Goal: Transaction & Acquisition: Obtain resource

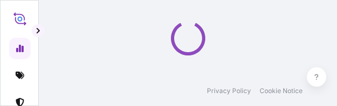
select select "2025"
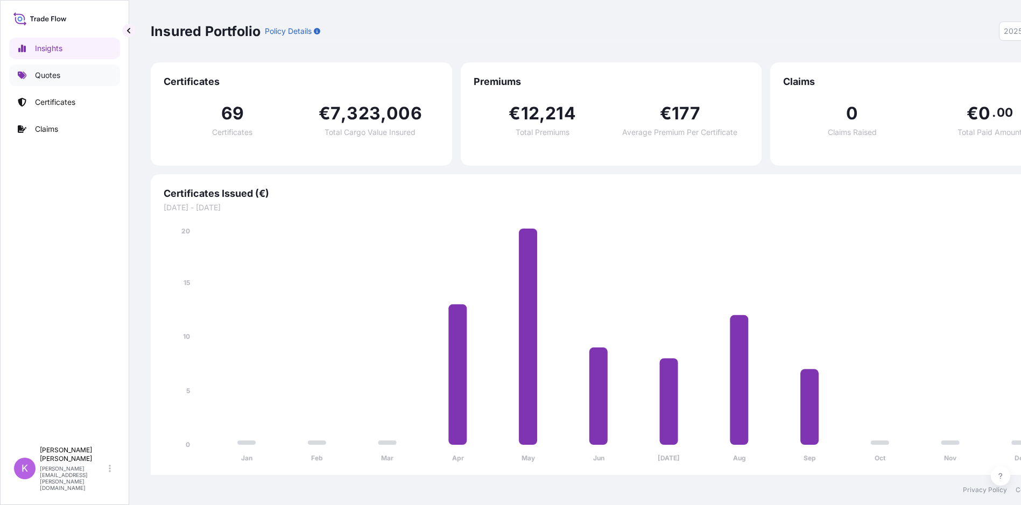
click at [39, 76] on p "Quotes" at bounding box center [47, 75] width 25 height 11
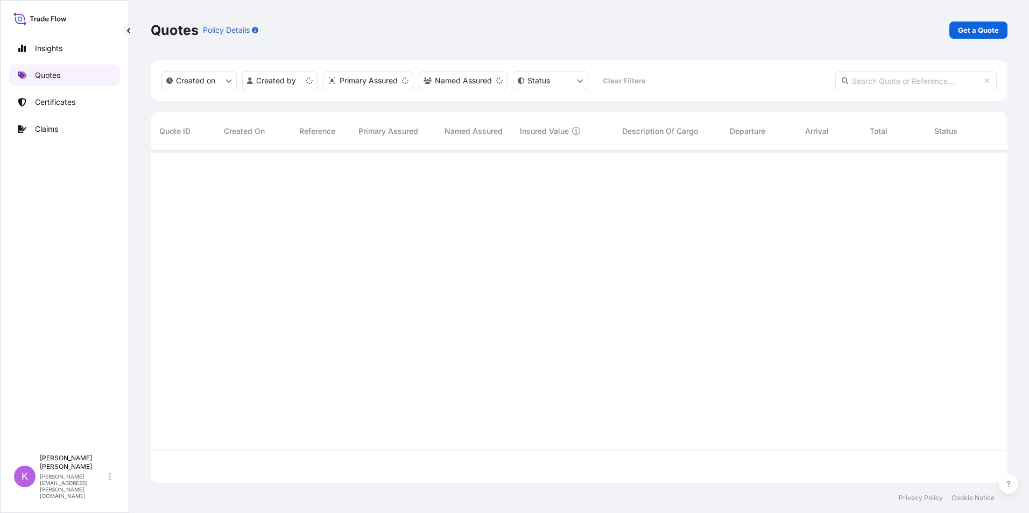
scroll to position [330, 849]
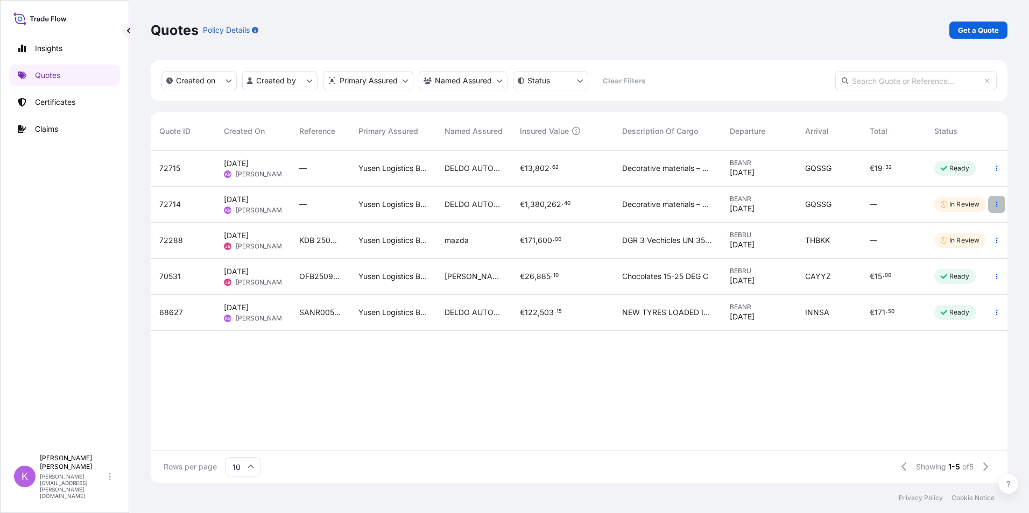
click at [822, 203] on icon "button" at bounding box center [996, 204] width 6 height 6
click at [822, 203] on p "Edit quote" at bounding box center [943, 206] width 36 height 11
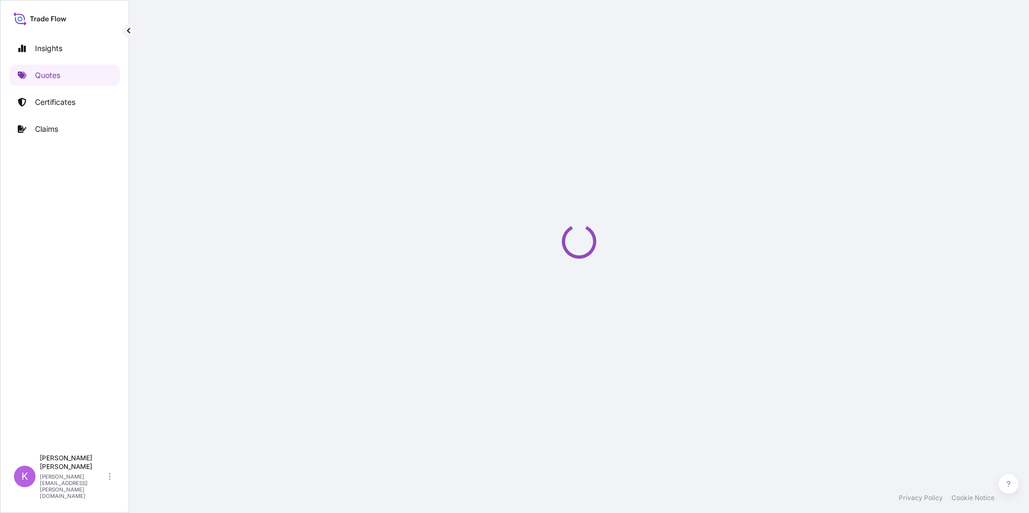
select select "Sea"
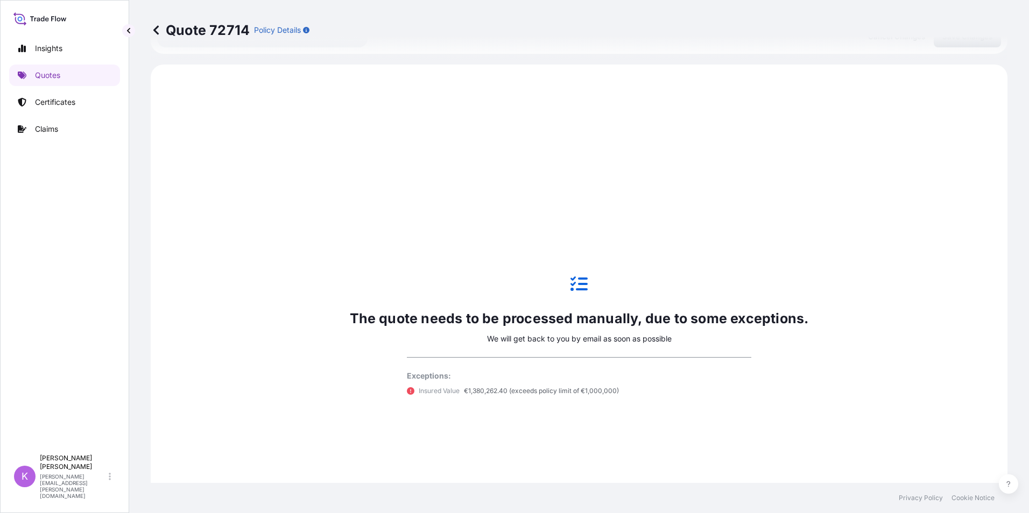
scroll to position [369, 0]
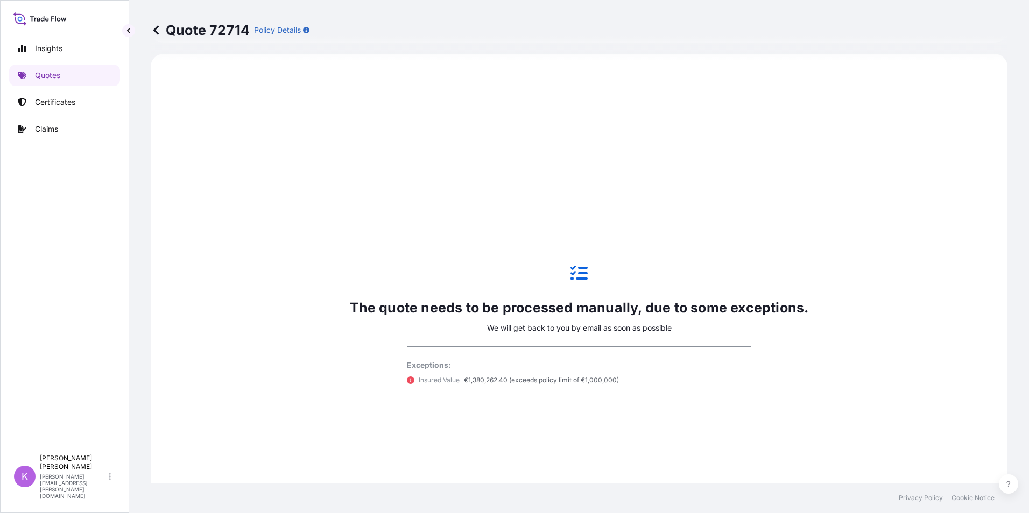
select select "31721"
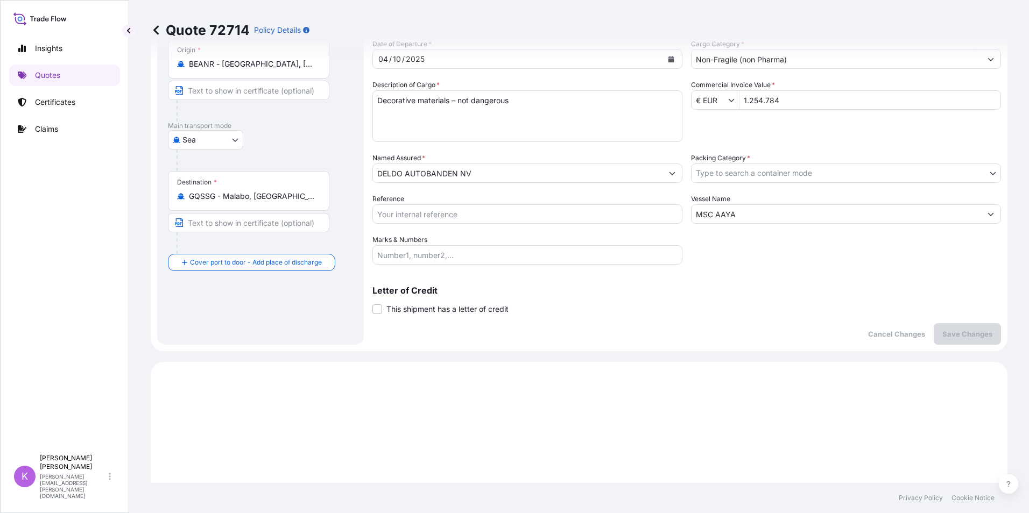
scroll to position [0, 0]
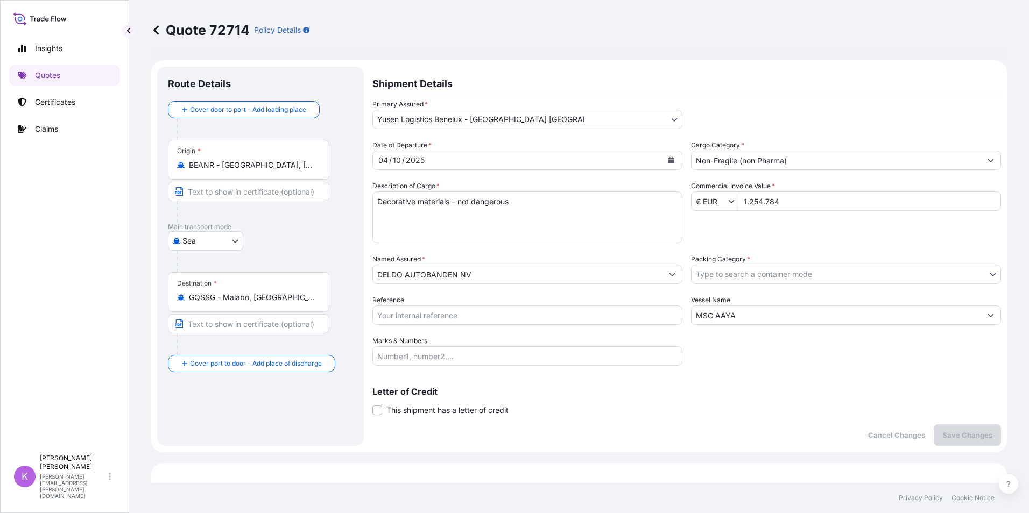
click at [156, 32] on icon at bounding box center [155, 29] width 5 height 9
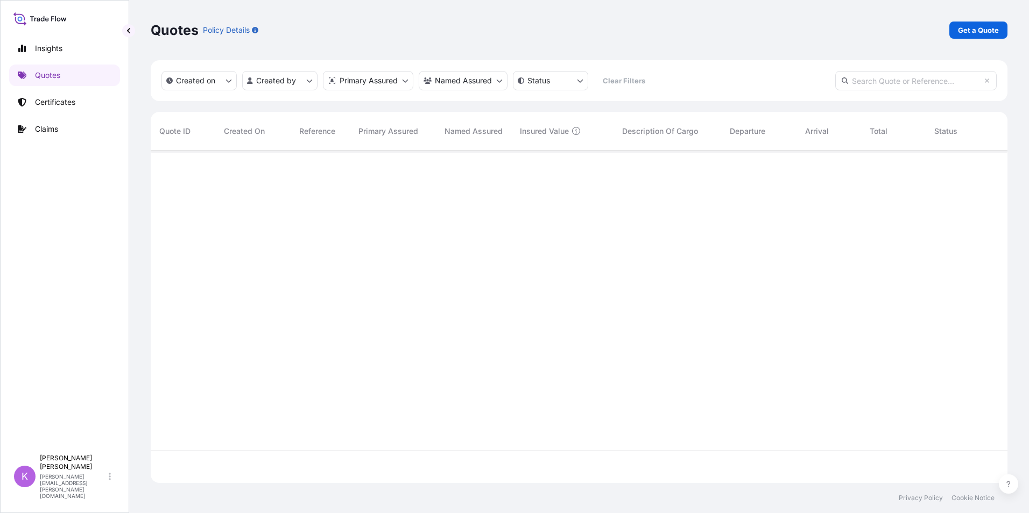
scroll to position [330, 849]
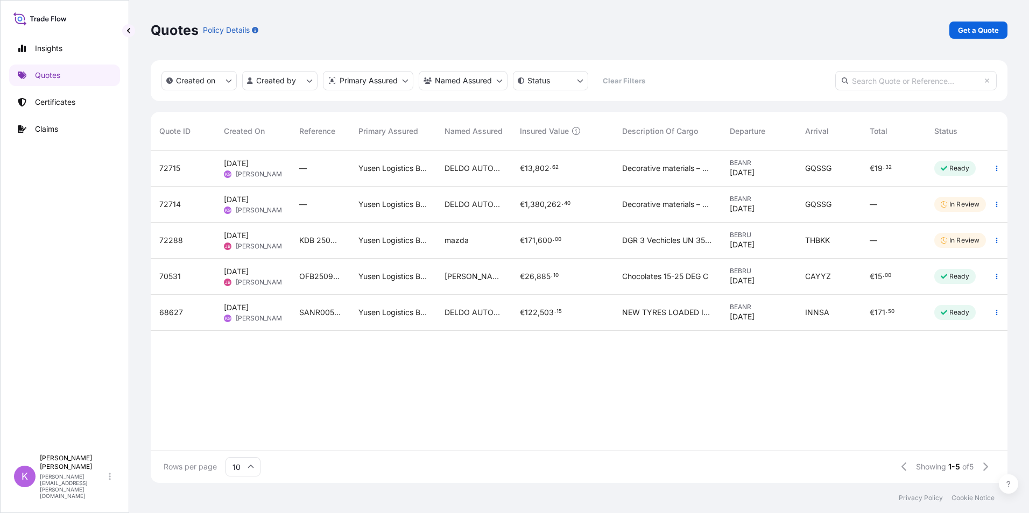
click at [790, 207] on div "BEANR [DATE]" at bounding box center [758, 205] width 75 height 36
select select "Sea"
select select "31721"
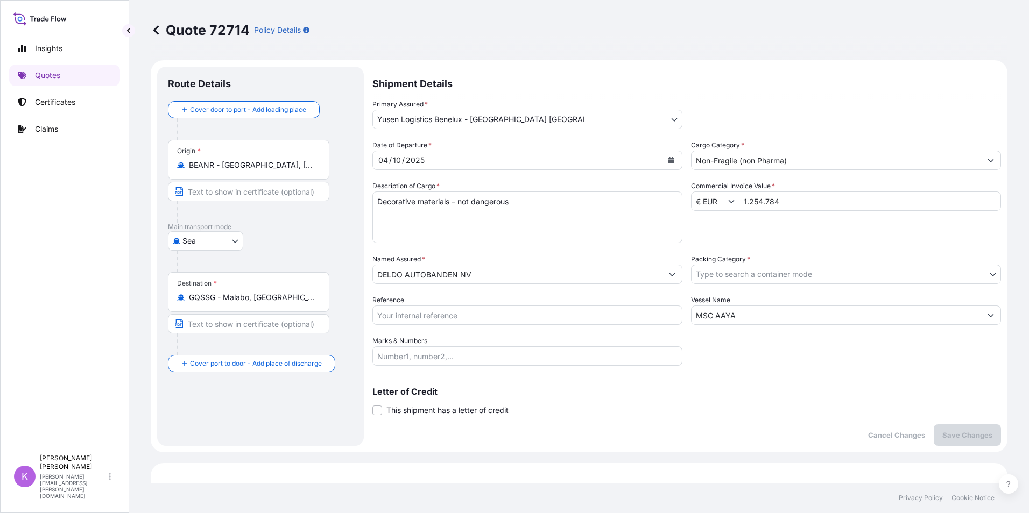
click at [156, 29] on icon at bounding box center [155, 29] width 5 height 9
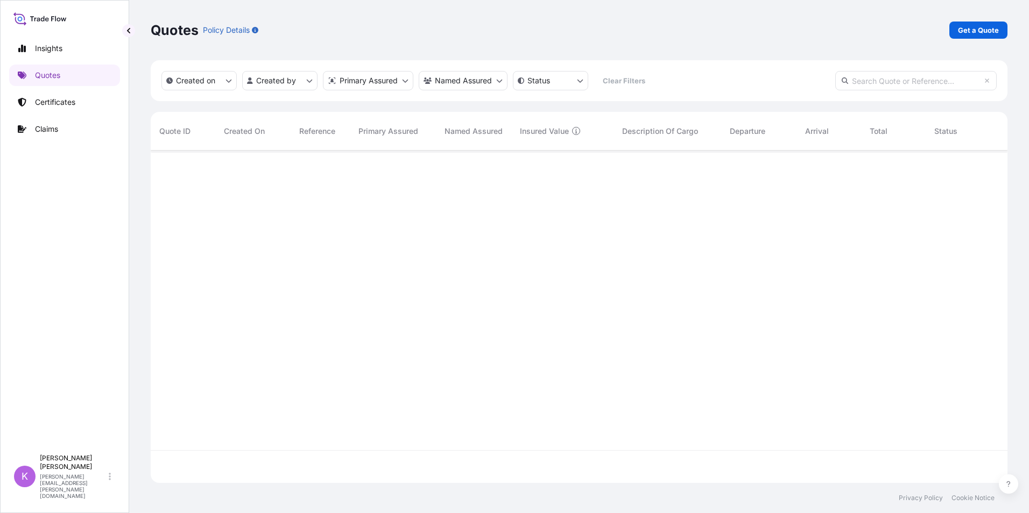
scroll to position [330, 849]
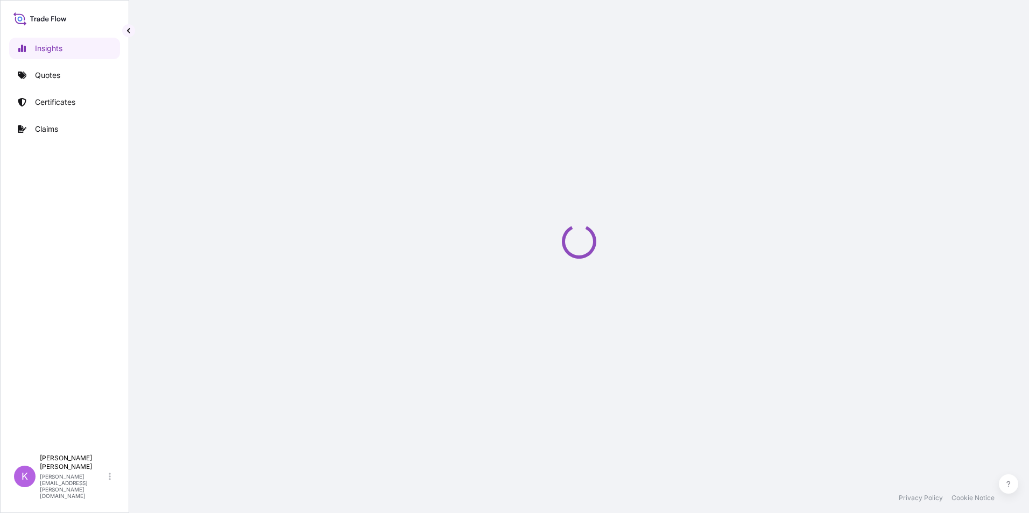
select select "2025"
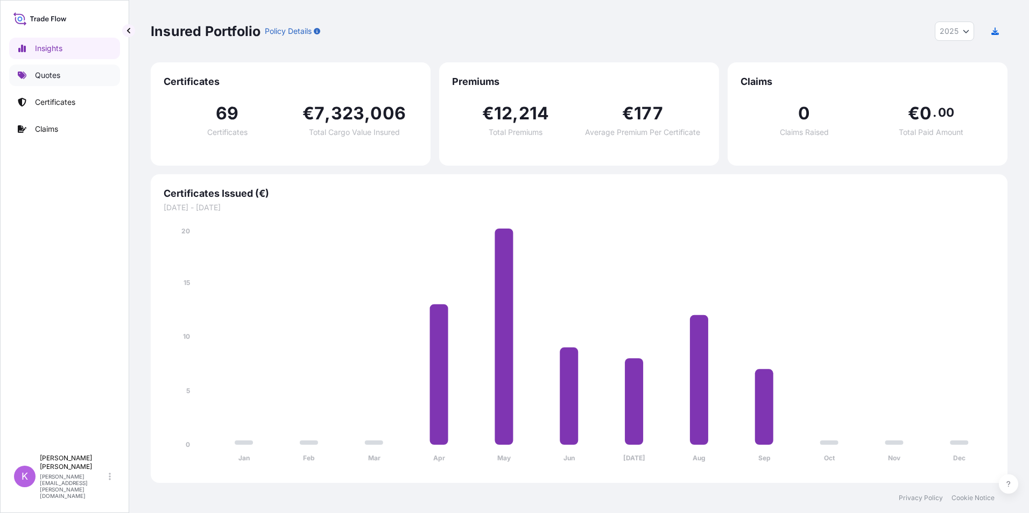
click at [54, 76] on p "Quotes" at bounding box center [47, 75] width 25 height 11
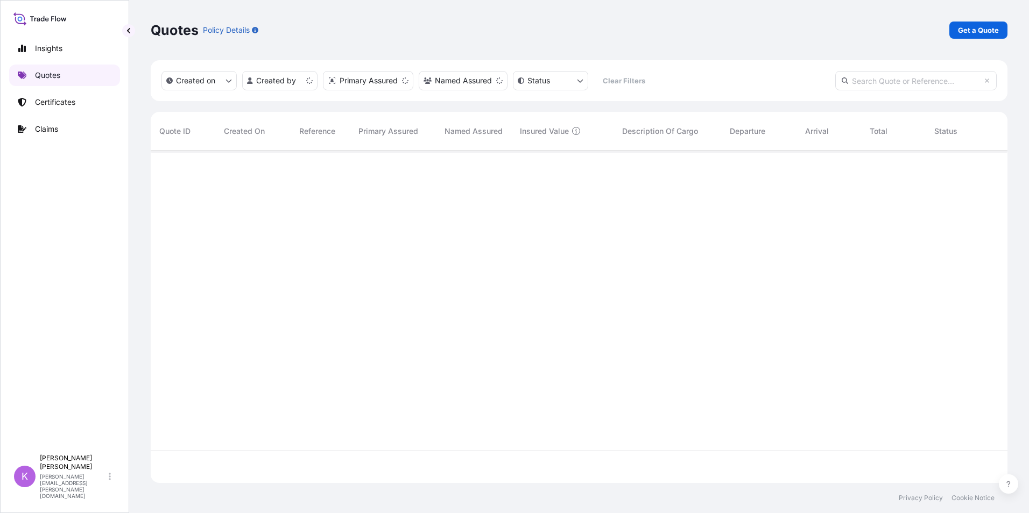
scroll to position [330, 849]
click at [60, 101] on p "Certificates" at bounding box center [55, 102] width 40 height 11
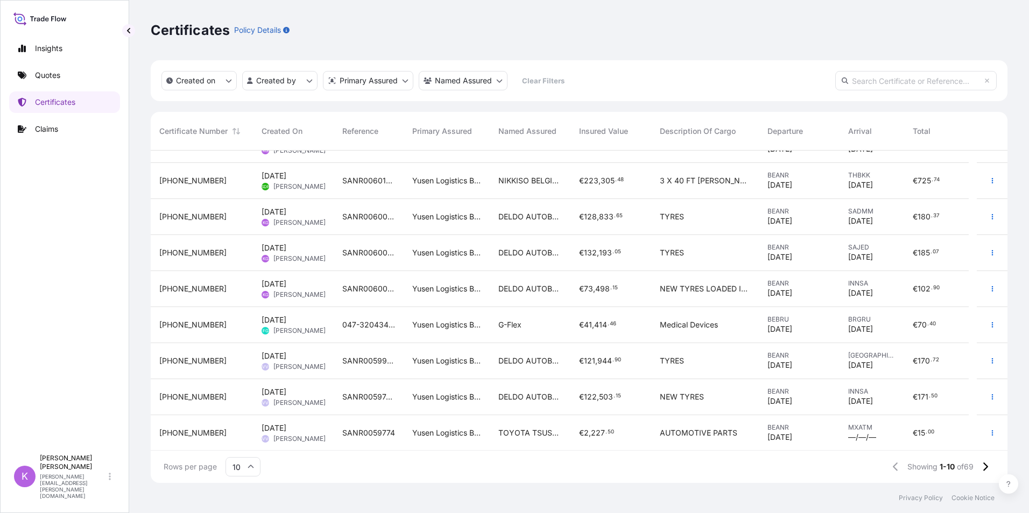
scroll to position [61, 0]
click at [989, 358] on icon "button" at bounding box center [992, 360] width 6 height 6
click at [954, 362] on link "Duplicate quote" at bounding box center [927, 362] width 101 height 17
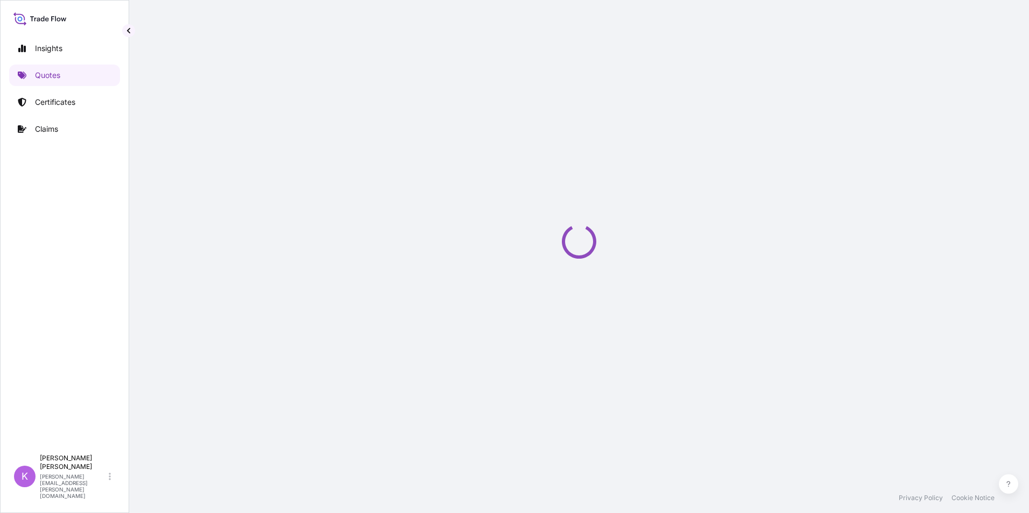
select select "Sea"
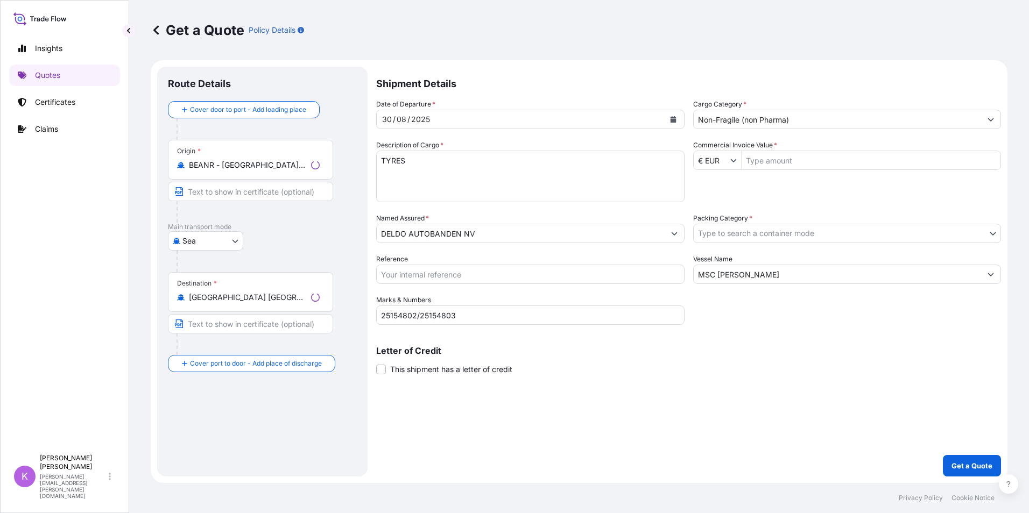
select select "31721"
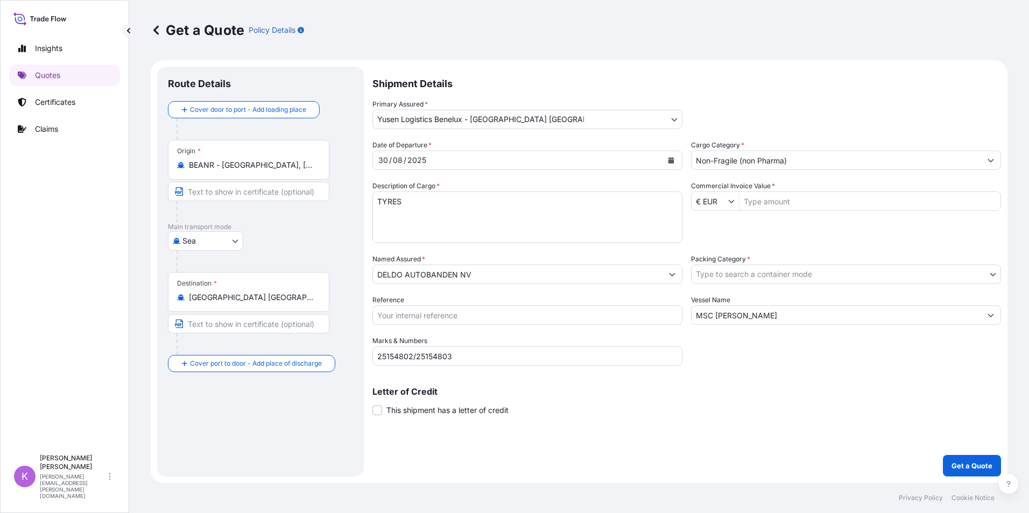
click at [552, 444] on div "Shipment Details Primary Assured * Yusen Logistics Benelux - Belgium Antwerp Yu…" at bounding box center [686, 272] width 629 height 410
click at [670, 160] on icon "Calendar" at bounding box center [671, 160] width 6 height 6
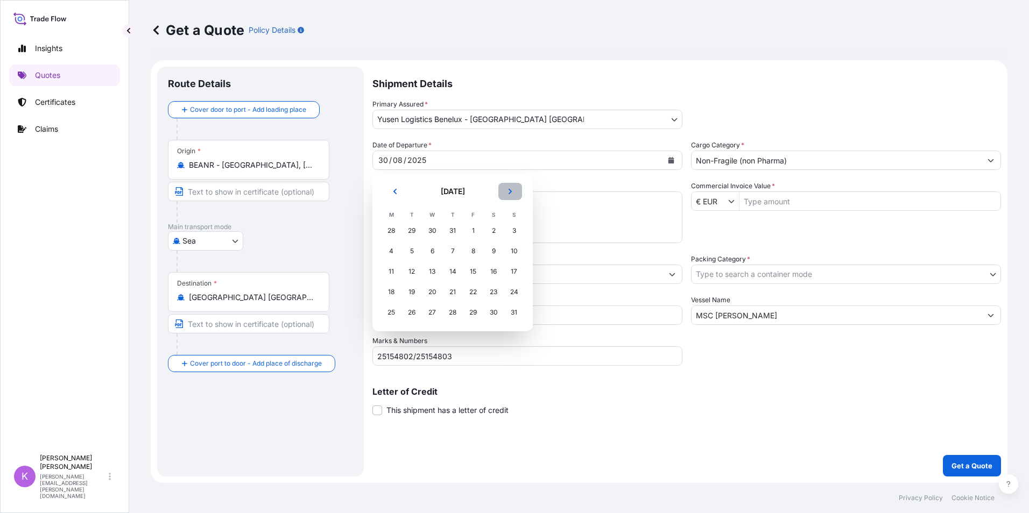
click at [509, 192] on icon "Next" at bounding box center [510, 191] width 6 height 6
click at [431, 229] on div "1" at bounding box center [431, 230] width 19 height 19
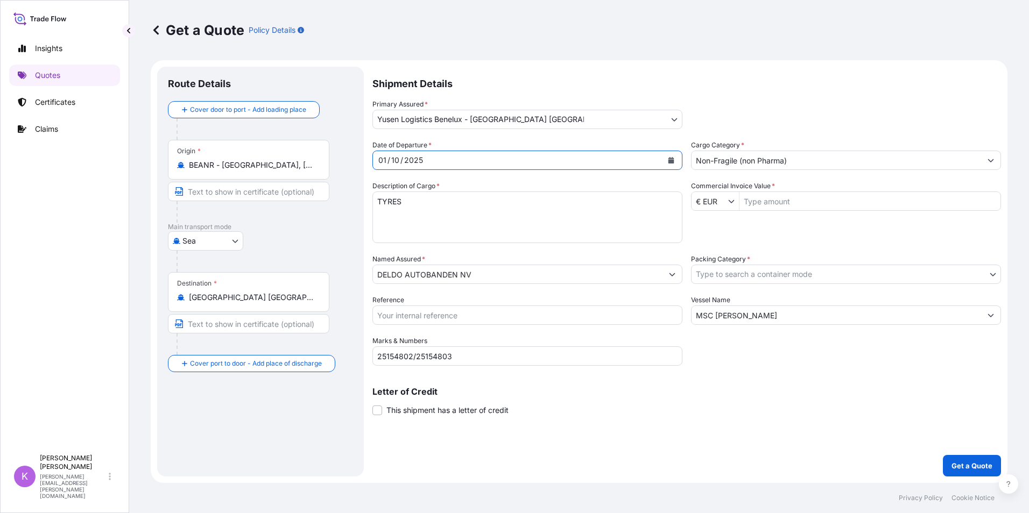
click at [737, 270] on body "September 2025 October 2025 Insights Quotes Certificates Claims K Kimberly Goem…" at bounding box center [514, 256] width 1029 height 513
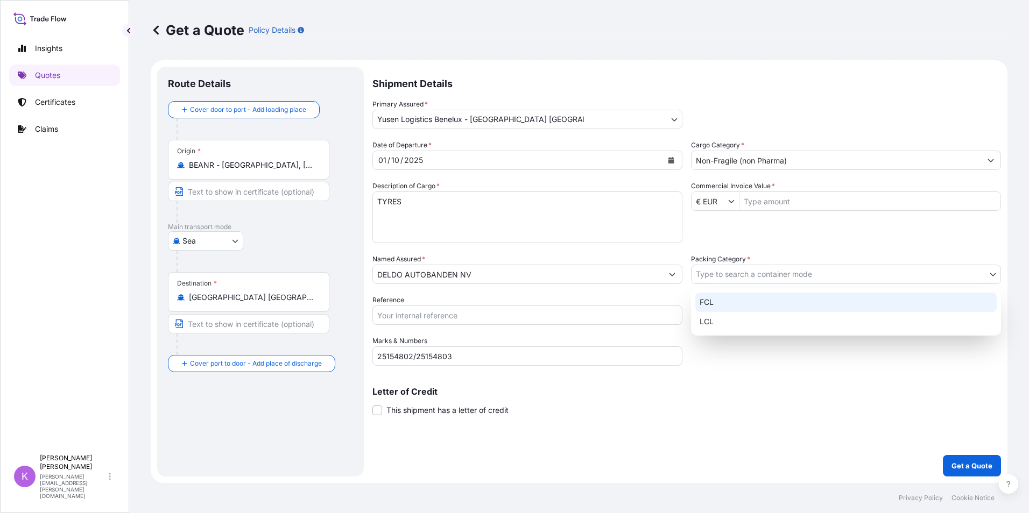
click at [726, 299] on div "FCL" at bounding box center [845, 302] width 301 height 19
select select "21"
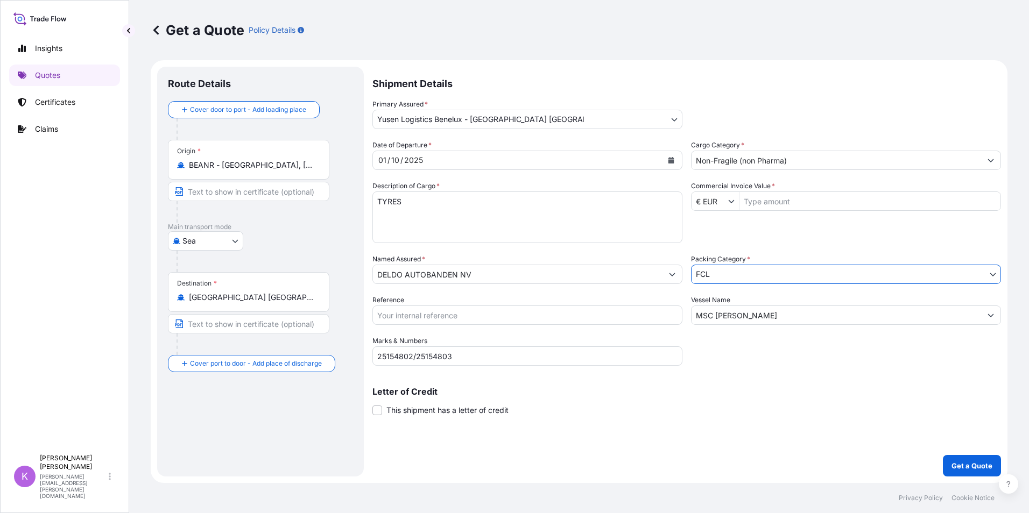
click at [740, 318] on input "MSC VICTORINE" at bounding box center [837, 315] width 290 height 19
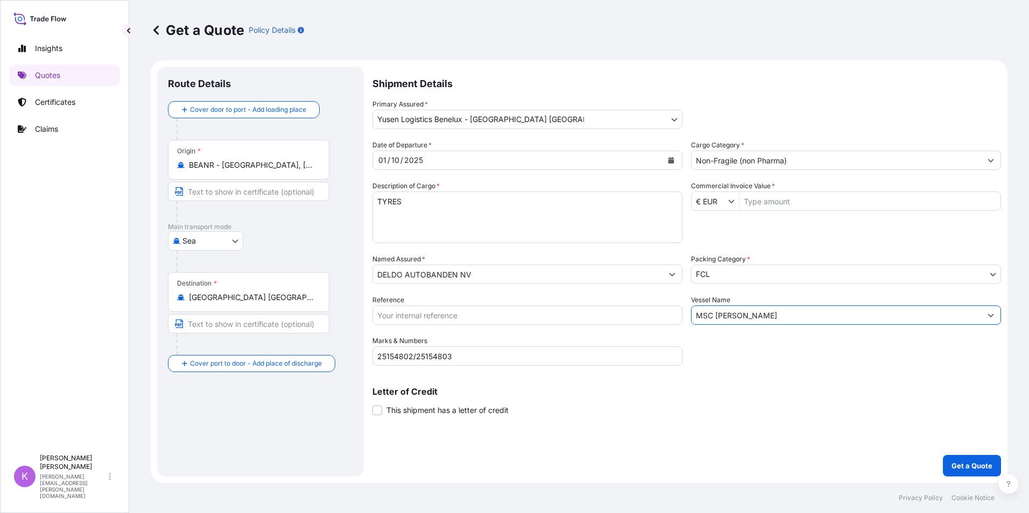
click at [740, 318] on input "MSC VICTORINE" at bounding box center [837, 315] width 290 height 19
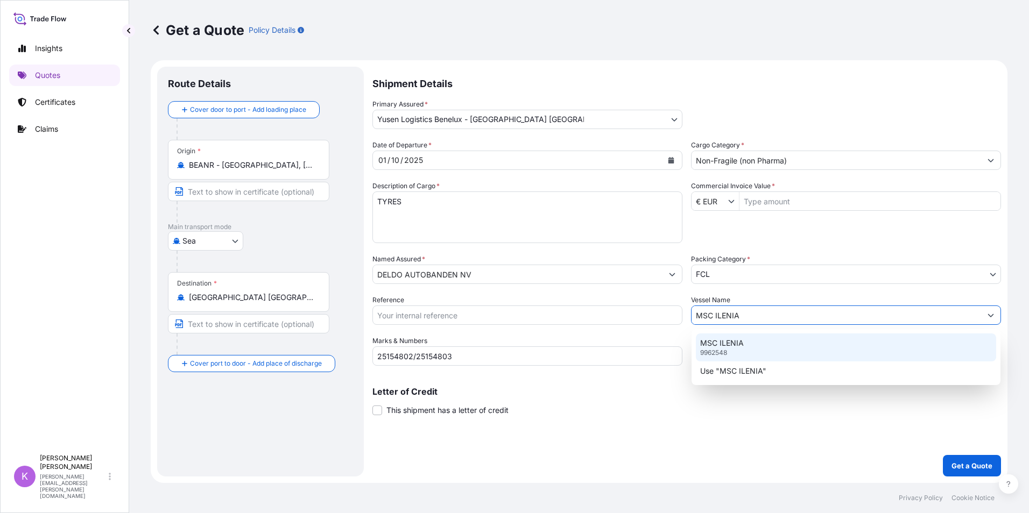
click at [742, 339] on p "MSC ILENIA" at bounding box center [722, 343] width 44 height 11
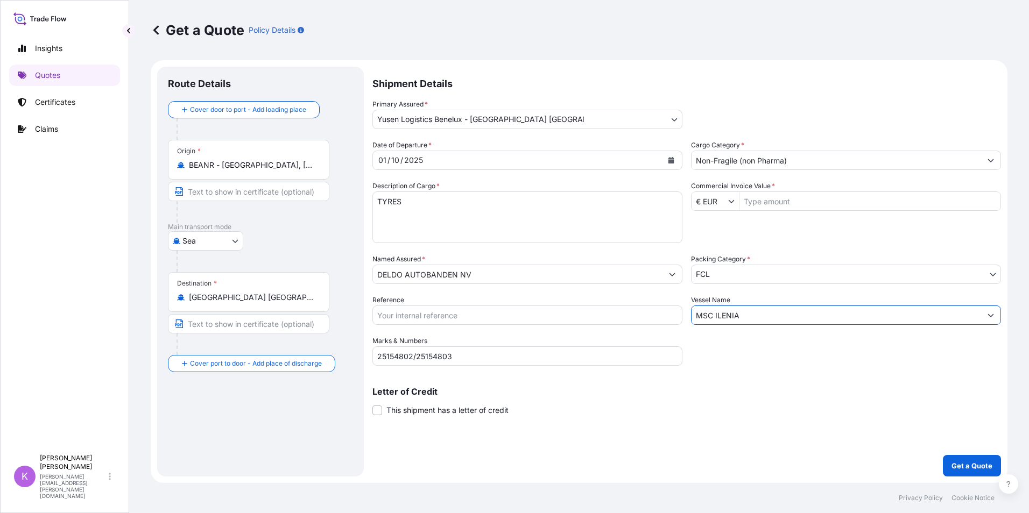
type input "MSC ILENIA"
drag, startPoint x: 499, startPoint y: 358, endPoint x: 385, endPoint y: 354, distance: 114.1
click at [385, 354] on input "25154802/25154803" at bounding box center [527, 356] width 310 height 19
type input "25"
drag, startPoint x: 463, startPoint y: 354, endPoint x: 375, endPoint y: 351, distance: 88.3
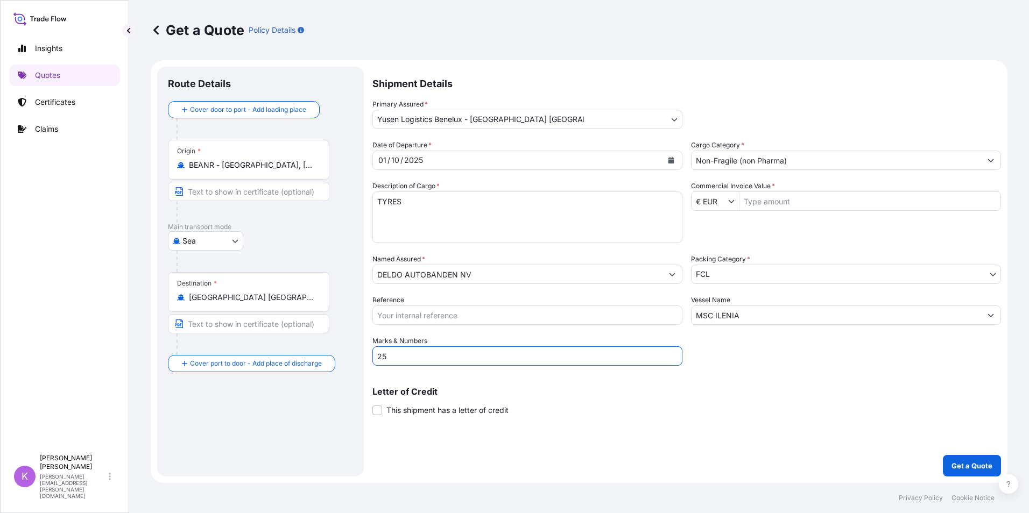
click at [375, 351] on input "25" at bounding box center [527, 356] width 310 height 19
click at [481, 307] on input "Reference" at bounding box center [527, 315] width 310 height 19
type input "SANR0060252"
click at [771, 207] on input "Commercial Invoice Value *" at bounding box center [869, 201] width 261 height 19
type input "107.160,6"
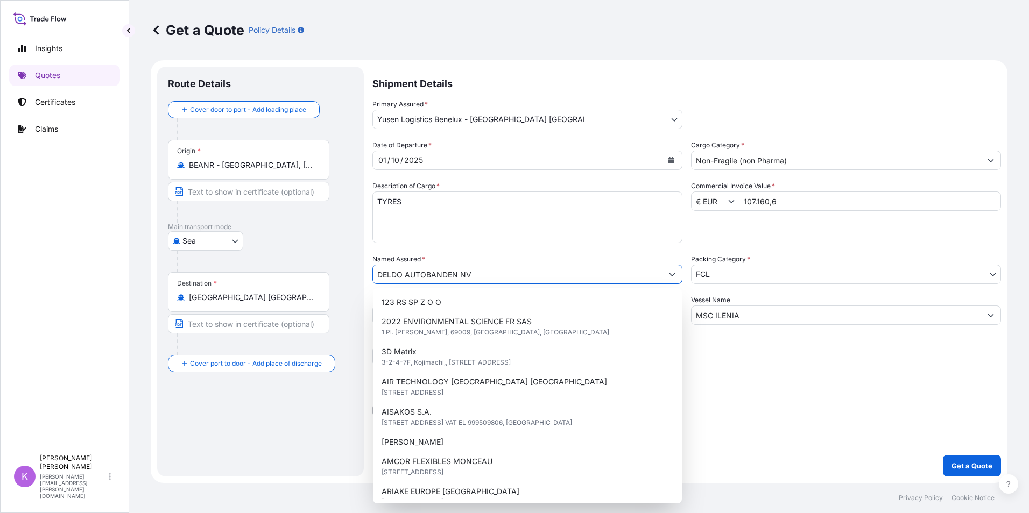
click at [777, 251] on div "Date of Departure * 01 / 10 / 2025 Cargo Category * Non-Fragile (non Pharma) De…" at bounding box center [686, 253] width 629 height 226
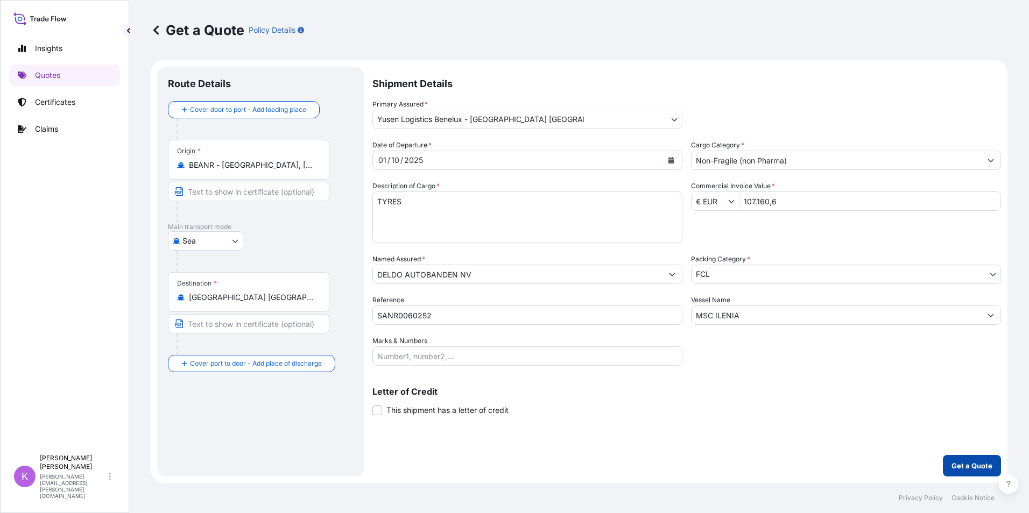
click at [964, 463] on p "Get a Quote" at bounding box center [971, 466] width 41 height 11
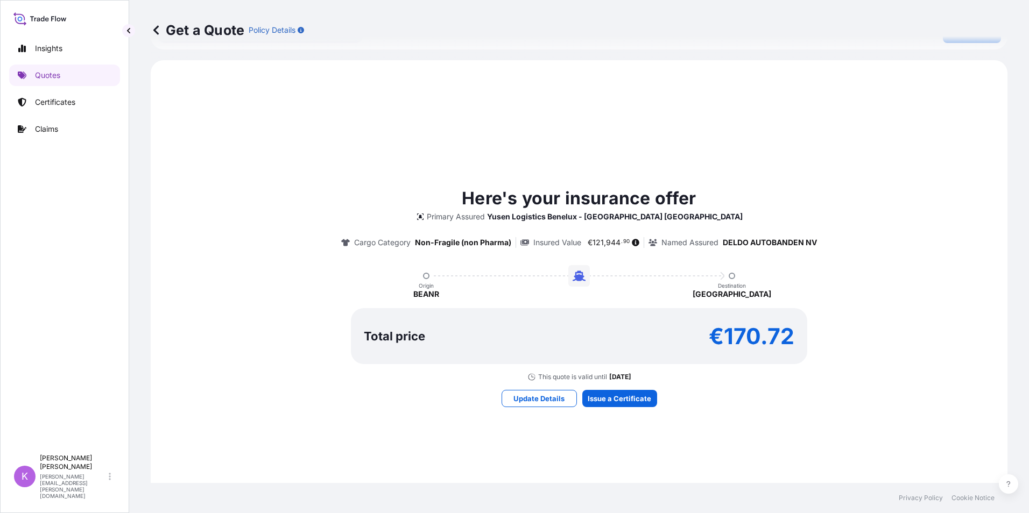
scroll to position [500, 0]
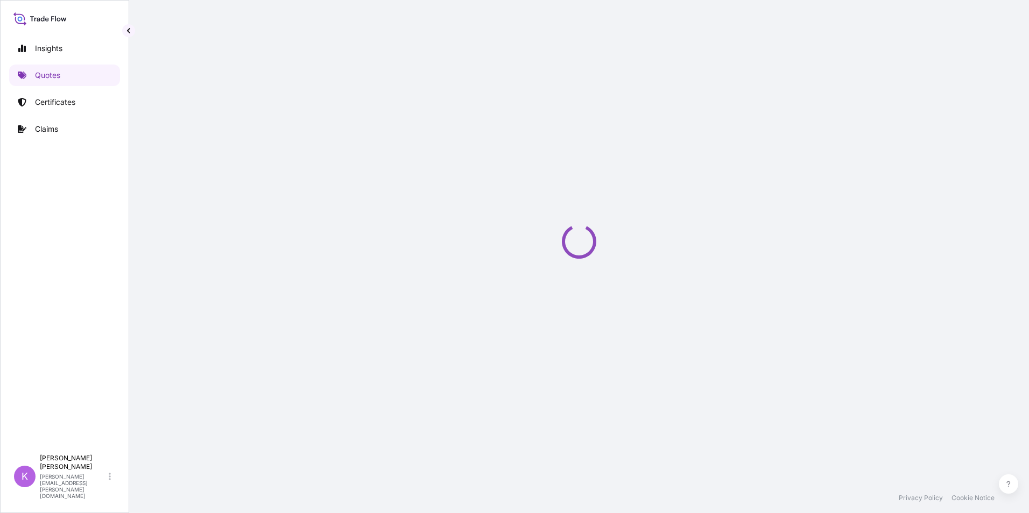
select select "Sea"
select select "31721"
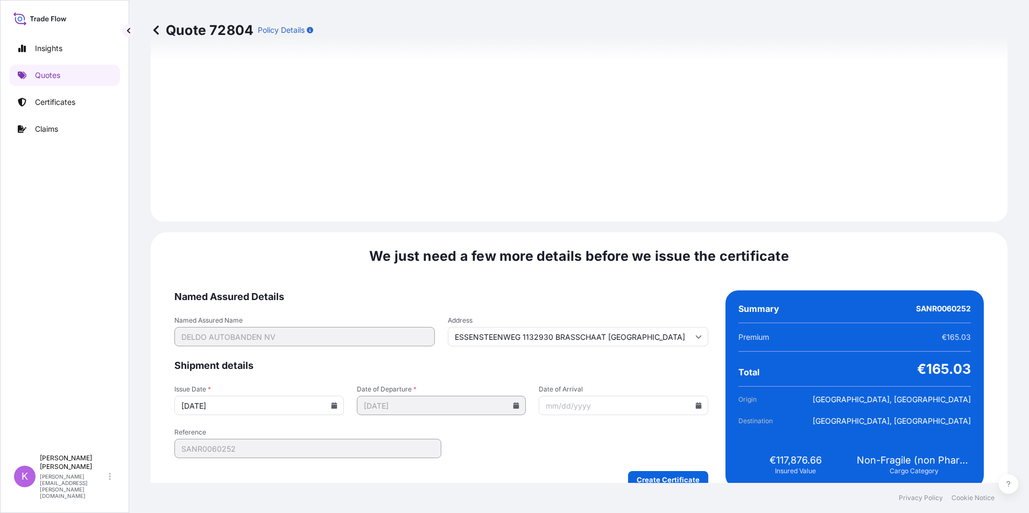
scroll to position [1188, 0]
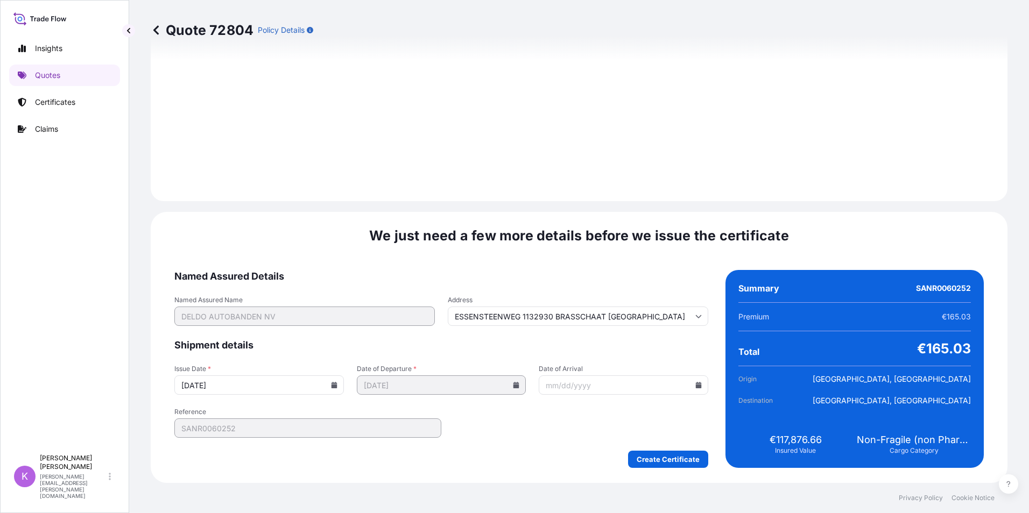
click at [689, 386] on input "Date of Arrival" at bounding box center [624, 385] width 170 height 19
click at [696, 388] on icon at bounding box center [699, 385] width 6 height 6
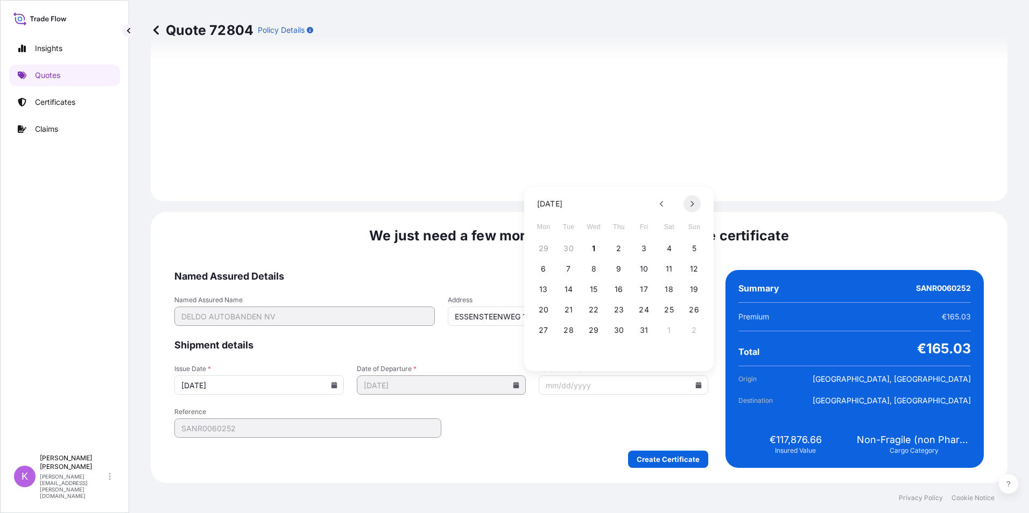
click at [694, 207] on icon at bounding box center [692, 204] width 4 height 6
click at [543, 270] on button "3" at bounding box center [543, 268] width 17 height 17
type input "ESSENSTEENWEG 1132930 BRASSCHAAT Belgium"
type input "11/03/2025"
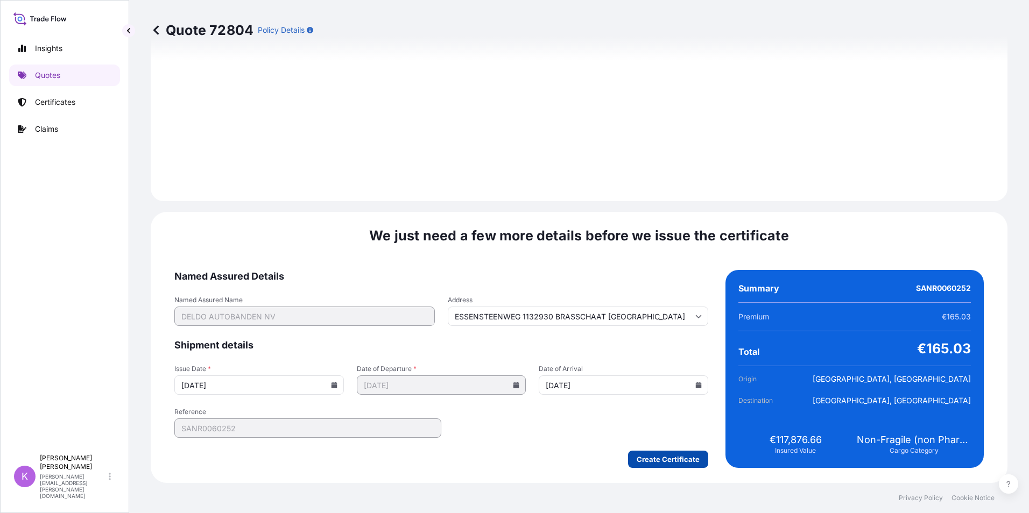
type input "ESSENSTEENWEG 1132930 BRASSCHAAT Belgium"
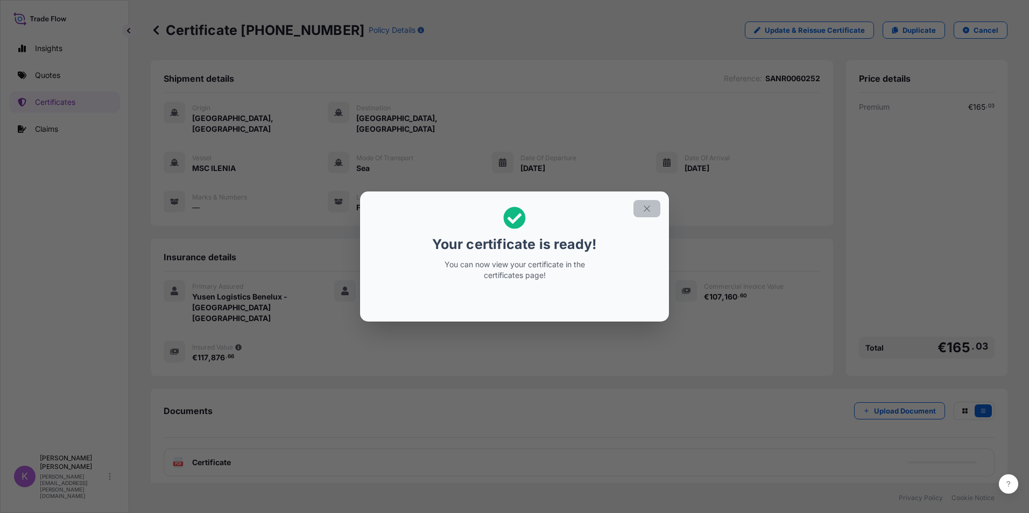
click at [646, 211] on icon "button" at bounding box center [647, 209] width 10 height 10
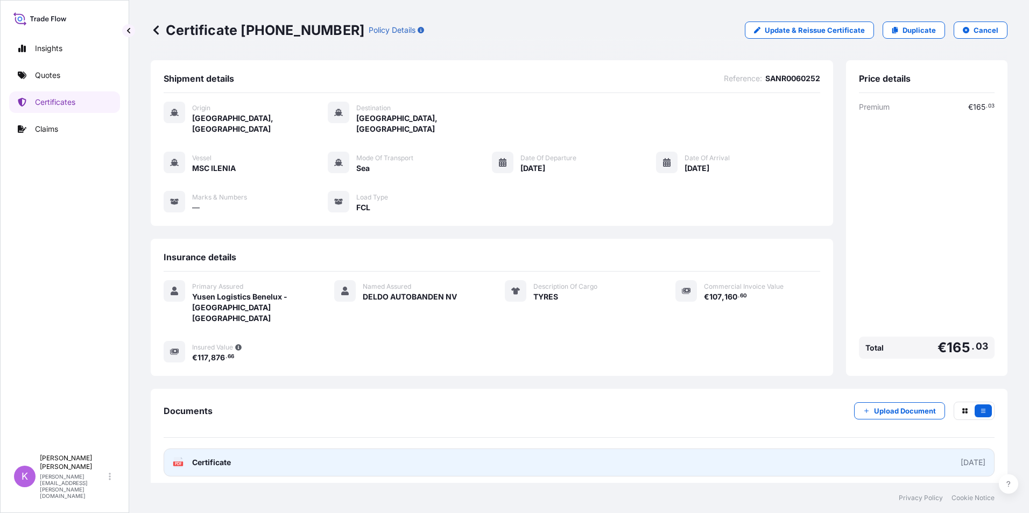
click at [199, 457] on span "Certificate" at bounding box center [211, 462] width 39 height 11
click at [961, 457] on div "2025-10-01" at bounding box center [973, 462] width 25 height 11
click at [179, 457] on icon at bounding box center [178, 462] width 9 height 11
